Goal: Information Seeking & Learning: Compare options

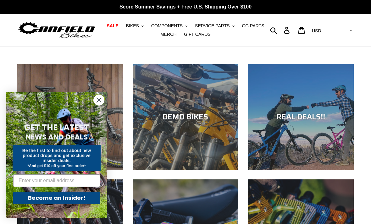
click at [145, 24] on button "BIKES .cls-1{fill:#231f20}" at bounding box center [135, 26] width 24 height 8
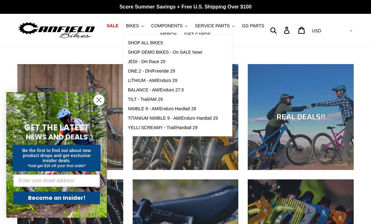
click at [185, 110] on span "NIMBLE 9 - AM/Enduro Hardtail 29" at bounding box center [162, 108] width 68 height 5
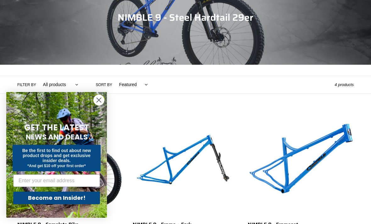
scroll to position [112, 0]
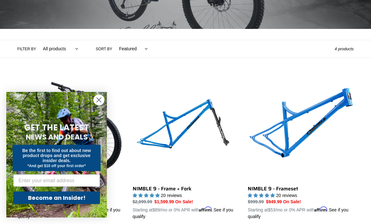
click at [93, 106] on icon "Close dialog" at bounding box center [98, 100] width 11 height 11
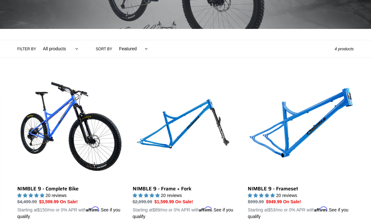
scroll to position [112, 0]
click at [325, 121] on link "NIMBLE 9 - Frameset" at bounding box center [301, 147] width 106 height 145
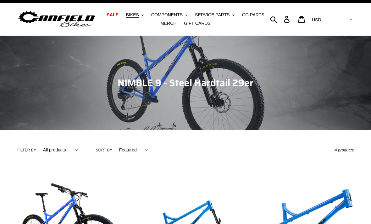
scroll to position [0, 0]
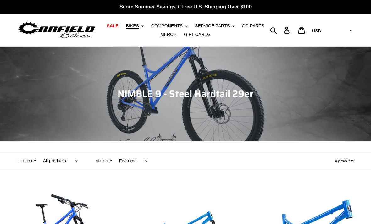
click at [129, 26] on span "BIKES" at bounding box center [132, 25] width 13 height 5
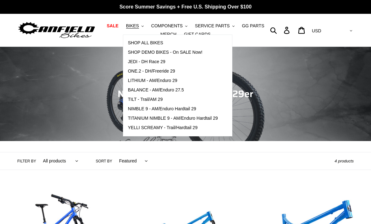
click at [193, 129] on span "YELLI SCREAMY - Trail/Hardtail 29" at bounding box center [163, 127] width 70 height 5
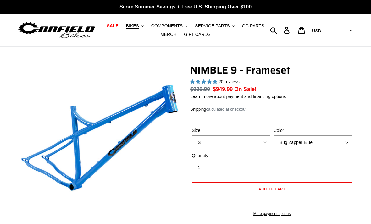
select select "highest-rating"
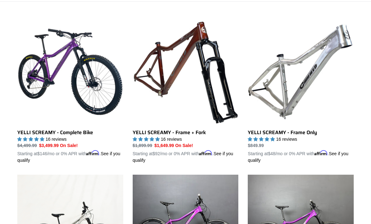
scroll to position [170, 0]
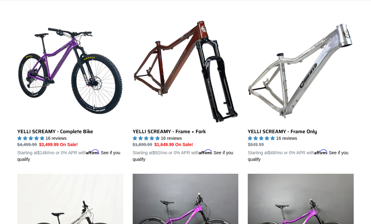
click at [311, 93] on link "YELLI SCREAMY - Frame Only" at bounding box center [301, 90] width 106 height 145
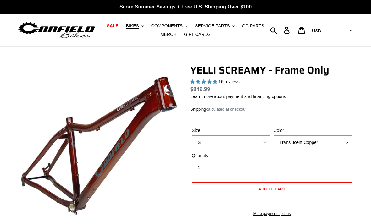
select select "highest-rating"
